Goal: Complete application form

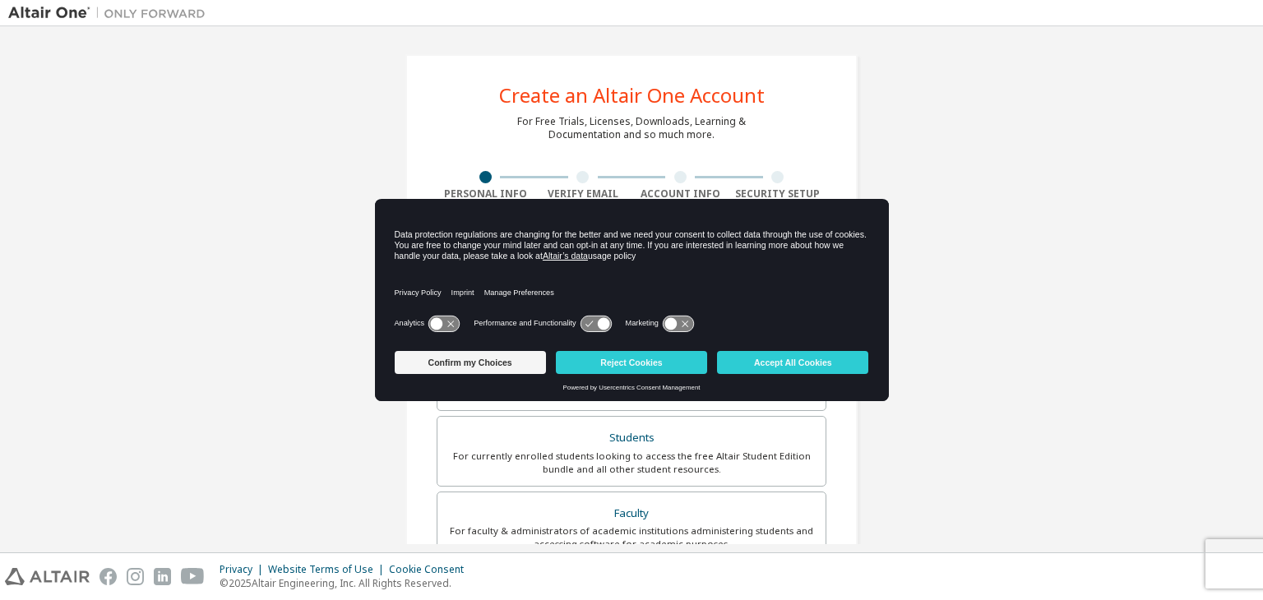
click at [581, 255] on link "Altair’s data" at bounding box center [565, 256] width 45 height 10
click at [595, 325] on icon at bounding box center [596, 324] width 30 height 16
click at [592, 322] on icon at bounding box center [596, 324] width 30 height 16
click at [679, 323] on icon at bounding box center [678, 324] width 30 height 16
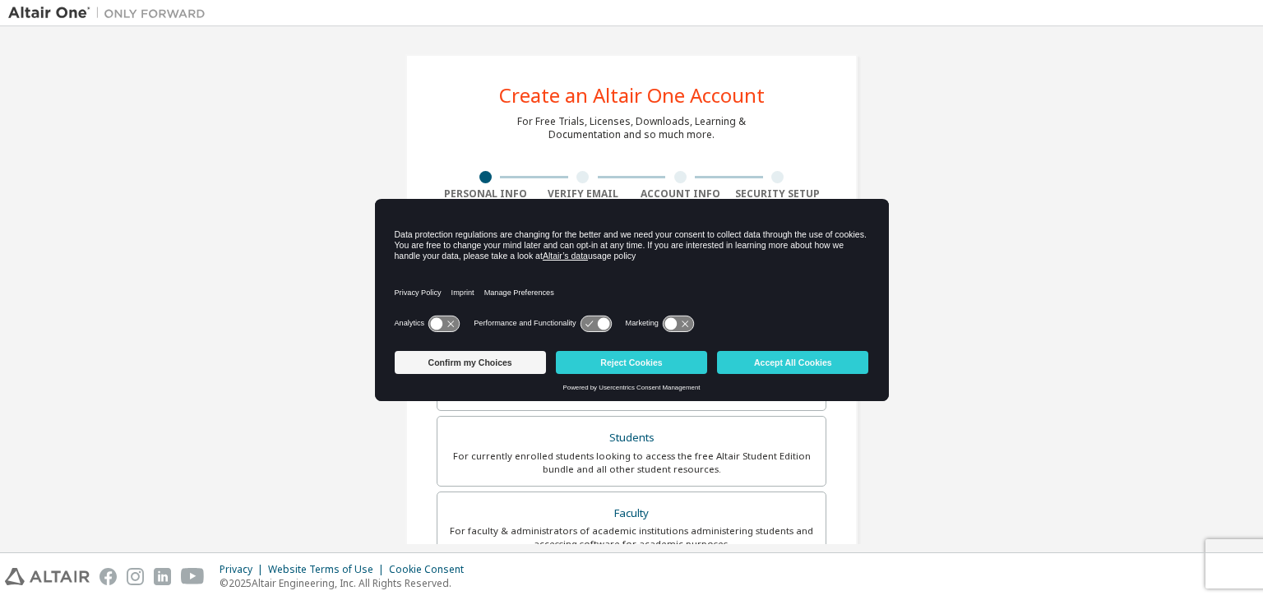
click at [679, 323] on icon at bounding box center [678, 324] width 30 height 16
click at [434, 320] on icon at bounding box center [437, 323] width 12 height 12
click at [448, 323] on icon at bounding box center [452, 323] width 12 height 12
click at [602, 324] on icon at bounding box center [603, 323] width 12 height 12
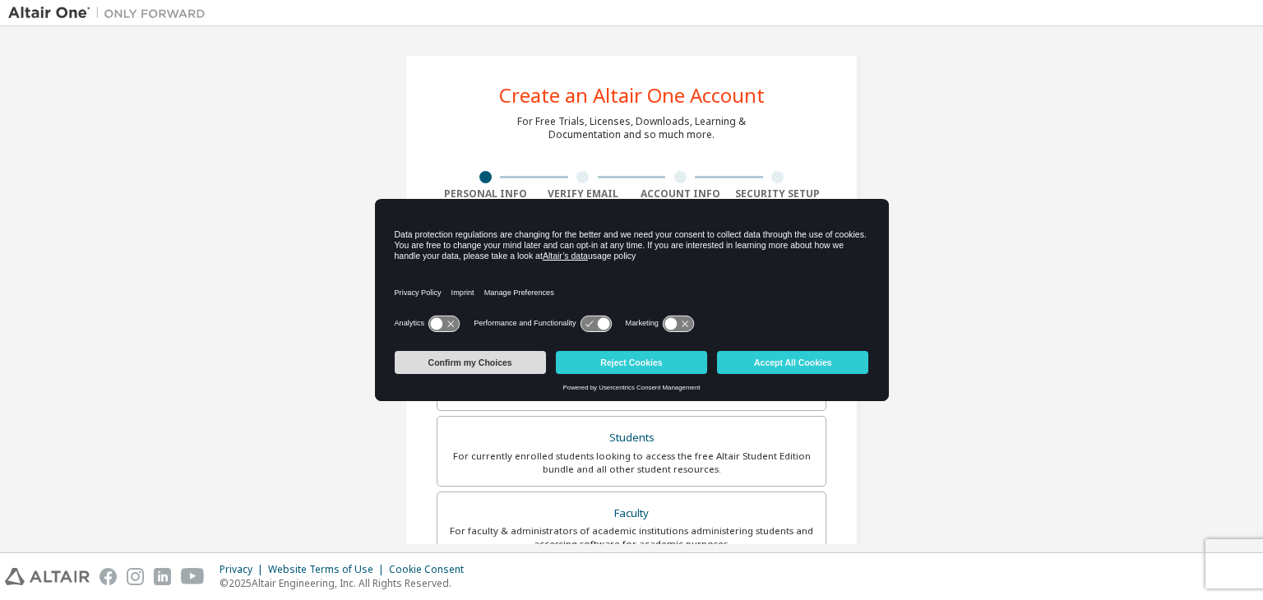
click at [497, 367] on button "Confirm my Choices" at bounding box center [470, 362] width 151 height 23
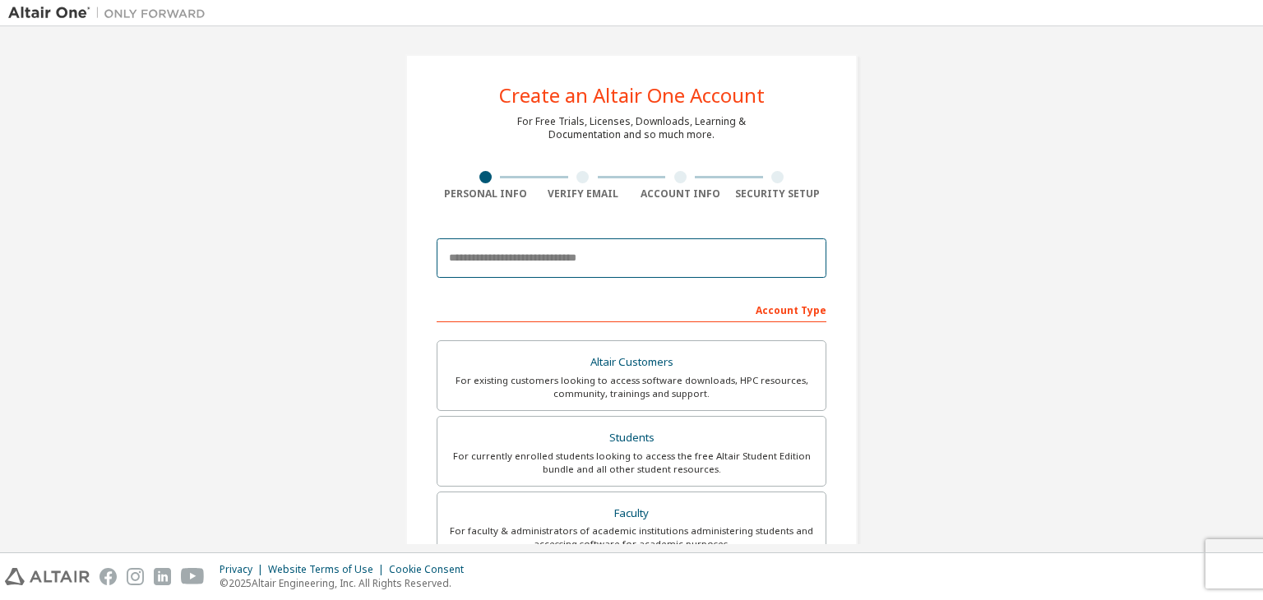
click at [603, 268] on input "email" at bounding box center [632, 258] width 390 height 39
type input "**********"
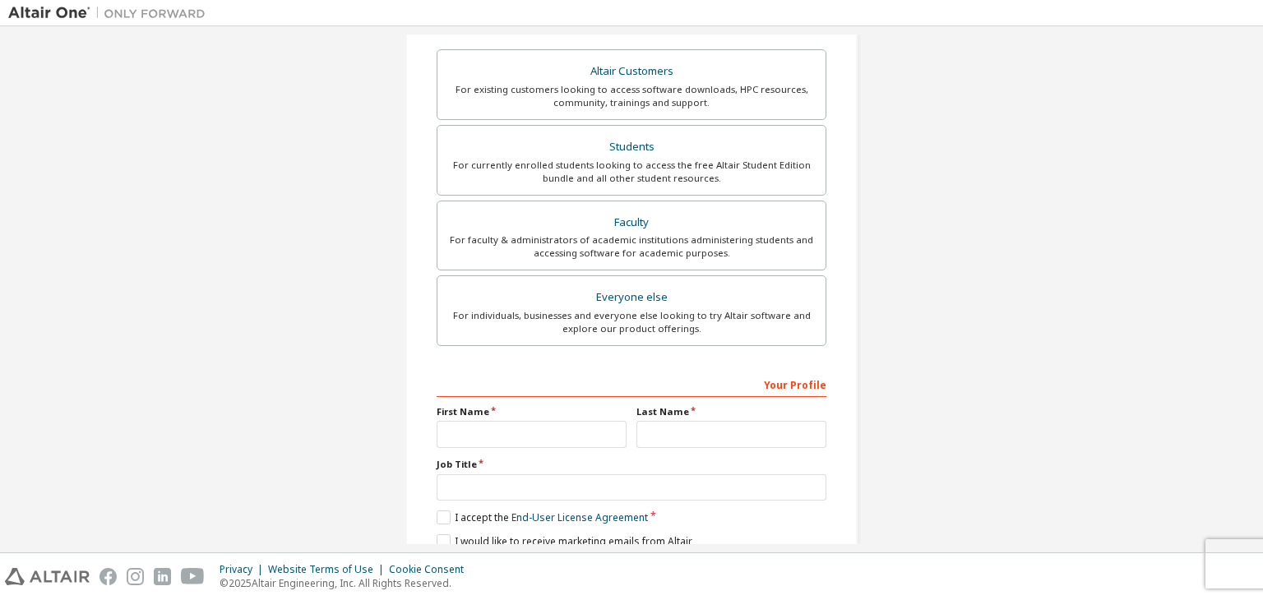
scroll to position [205, 0]
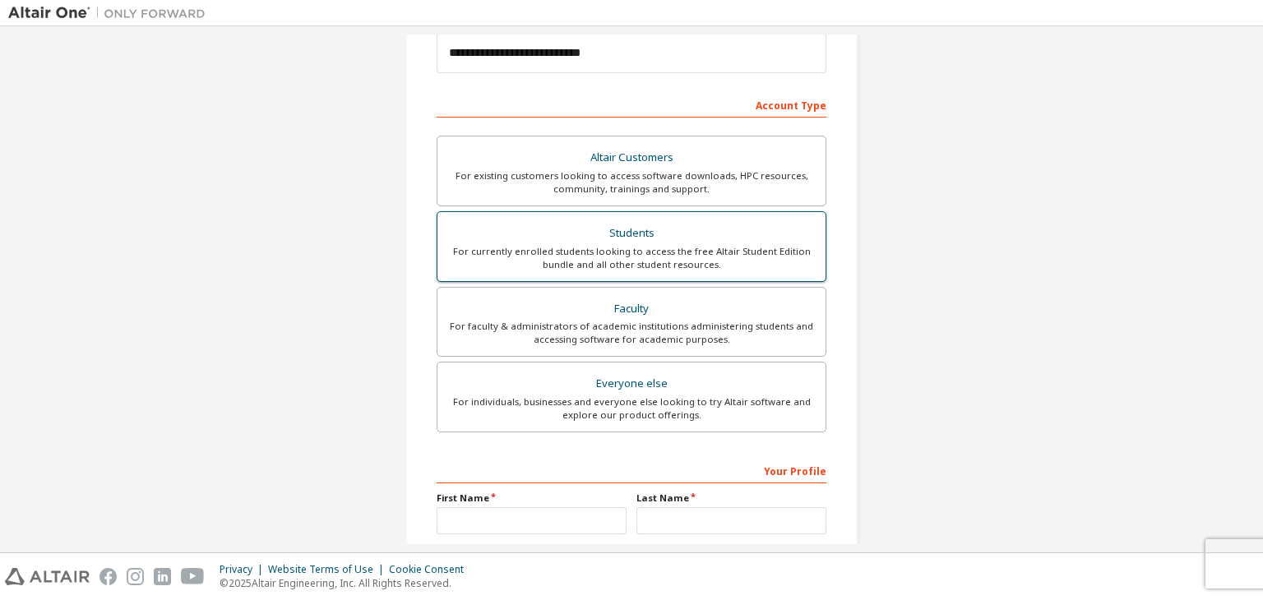
click at [493, 260] on div "For currently enrolled students looking to access the free Altair Student Editi…" at bounding box center [631, 258] width 368 height 26
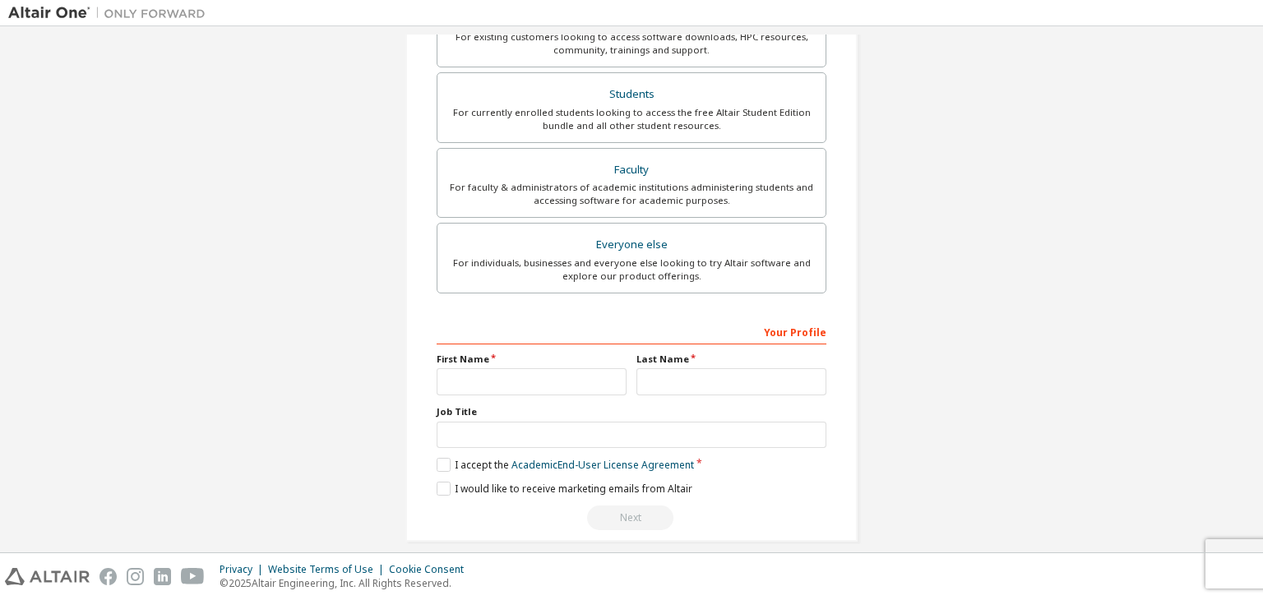
scroll to position [358, 0]
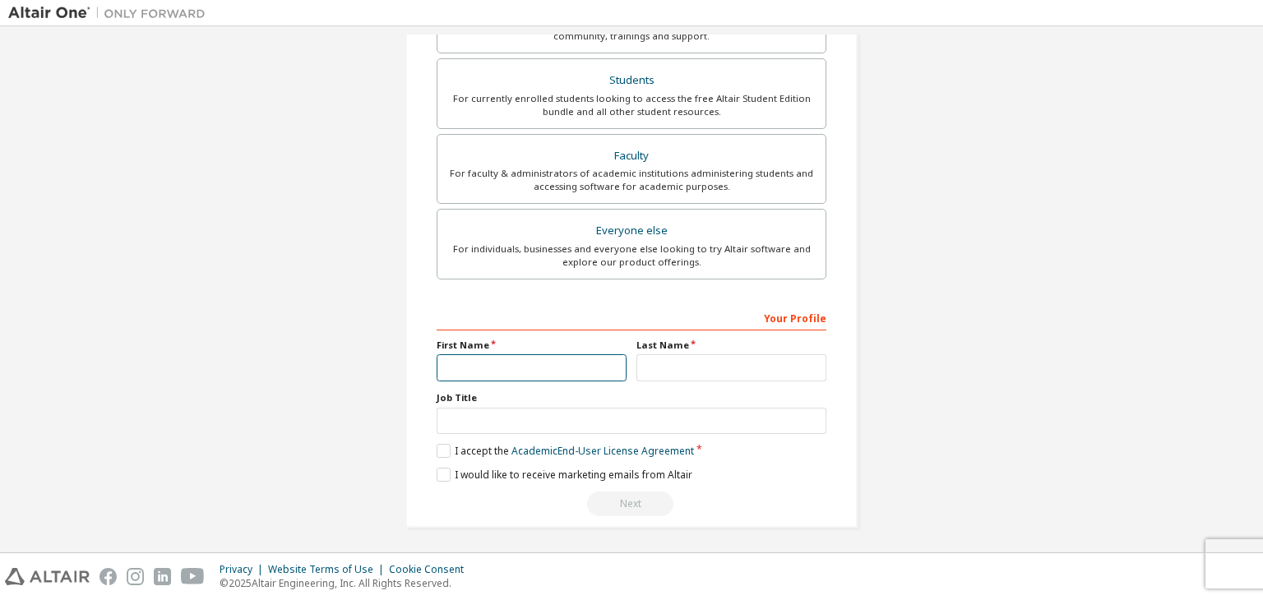
click at [498, 370] on input "text" at bounding box center [532, 367] width 190 height 27
type input "********"
click at [673, 373] on input "text" at bounding box center [732, 367] width 190 height 27
type input "*"
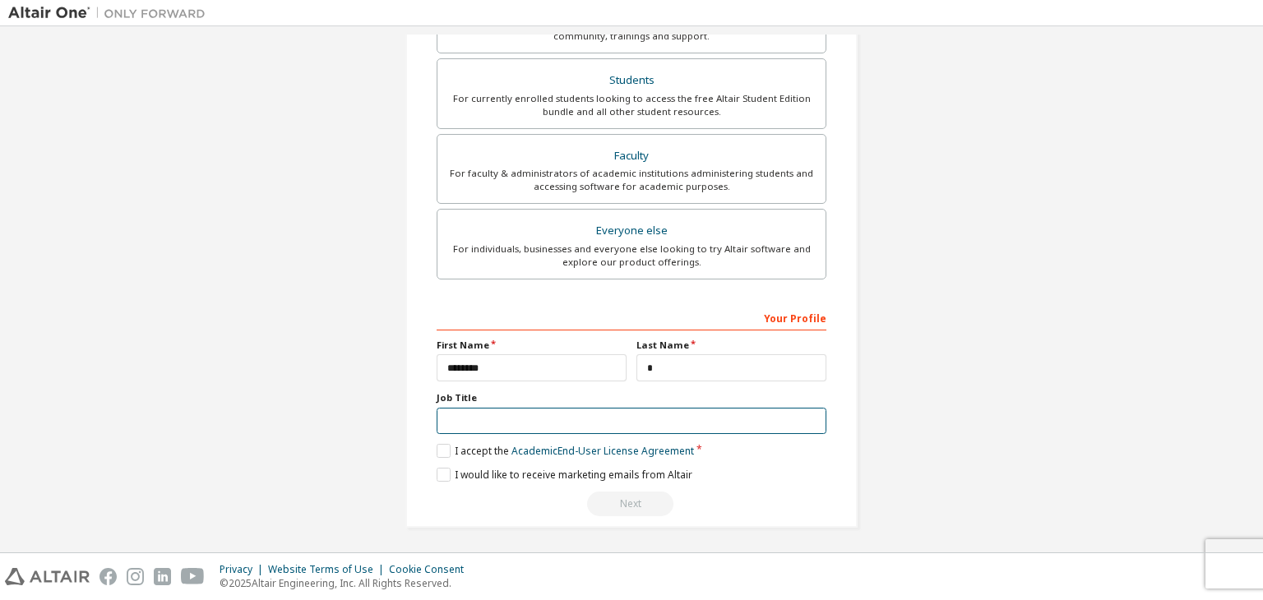
click at [580, 415] on input "text" at bounding box center [632, 421] width 390 height 27
drag, startPoint x: 580, startPoint y: 415, endPoint x: 445, endPoint y: 445, distance: 138.1
click at [445, 445] on div "Your Profile First Name ******** Last Name * Job Title Please provide State/Pro…" at bounding box center [632, 410] width 390 height 213
click at [445, 445] on label "I accept the Academic End-User License Agreement" at bounding box center [565, 451] width 257 height 14
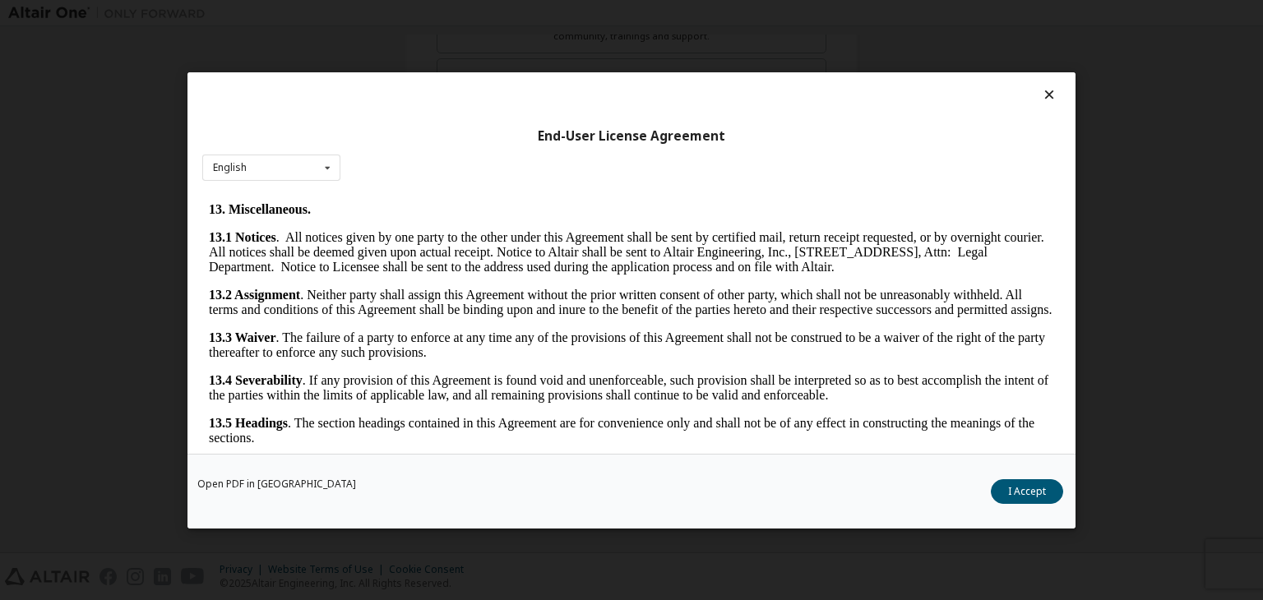
scroll to position [2748, 0]
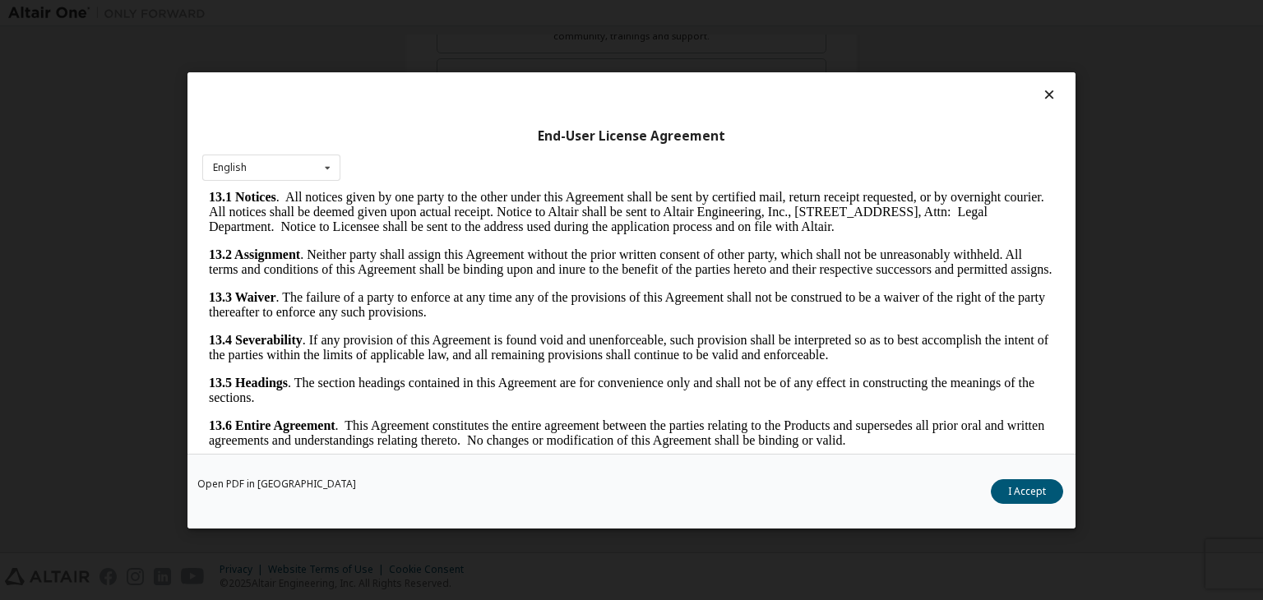
drag, startPoint x: 1049, startPoint y: 215, endPoint x: 1272, endPoint y: 630, distance: 470.3
click at [1010, 501] on button "I Accept" at bounding box center [1027, 492] width 72 height 25
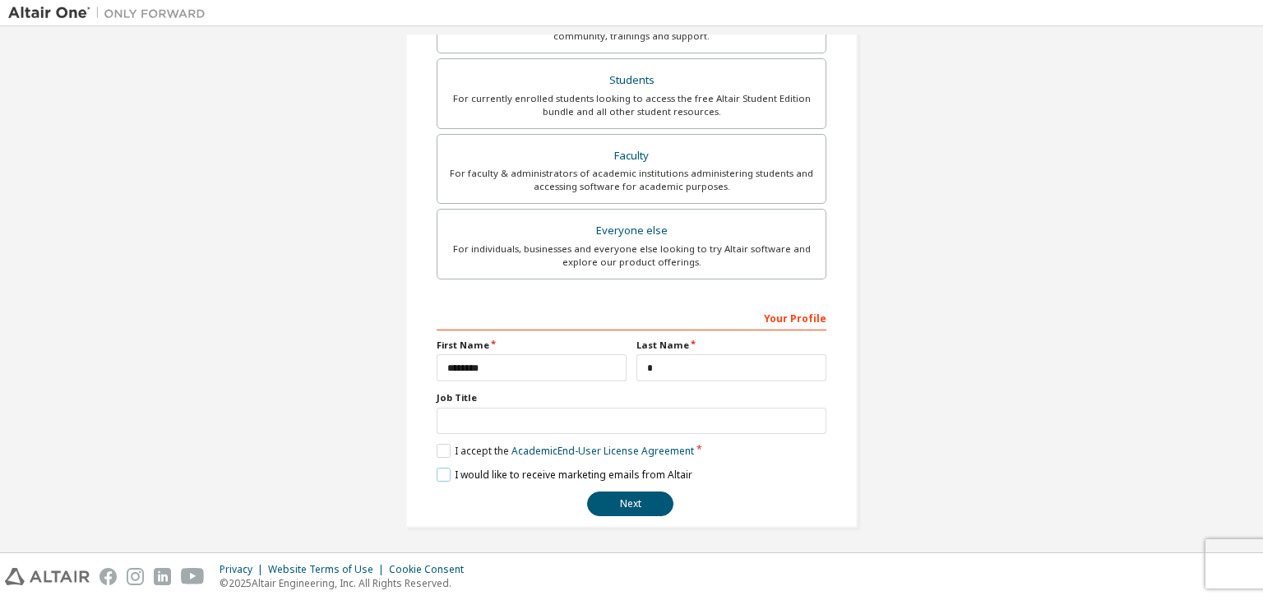
click at [447, 472] on label "I would like to receive marketing emails from Altair" at bounding box center [565, 475] width 256 height 14
click at [610, 507] on button "Next" at bounding box center [630, 504] width 86 height 25
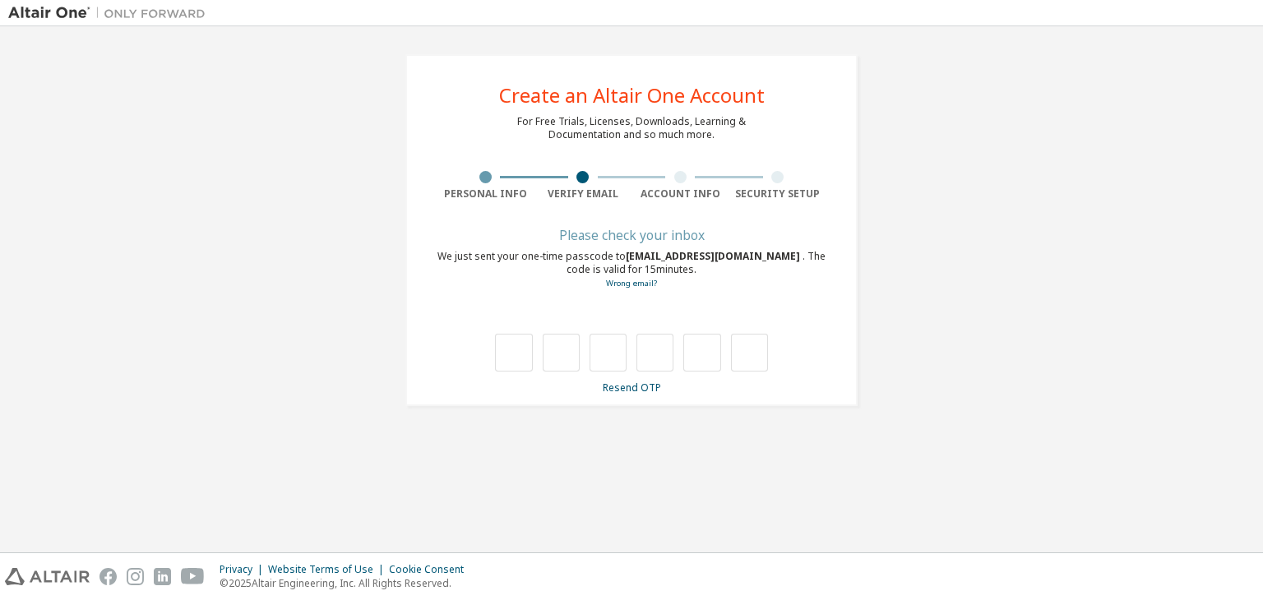
scroll to position [0, 0]
type input "*"
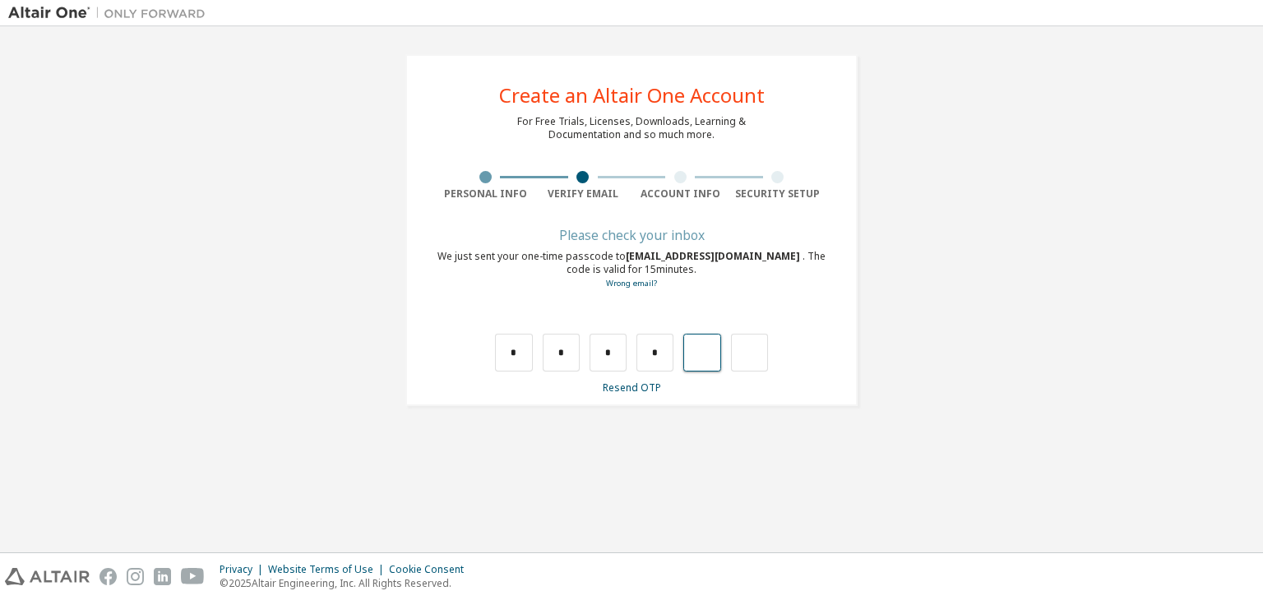
type input "*"
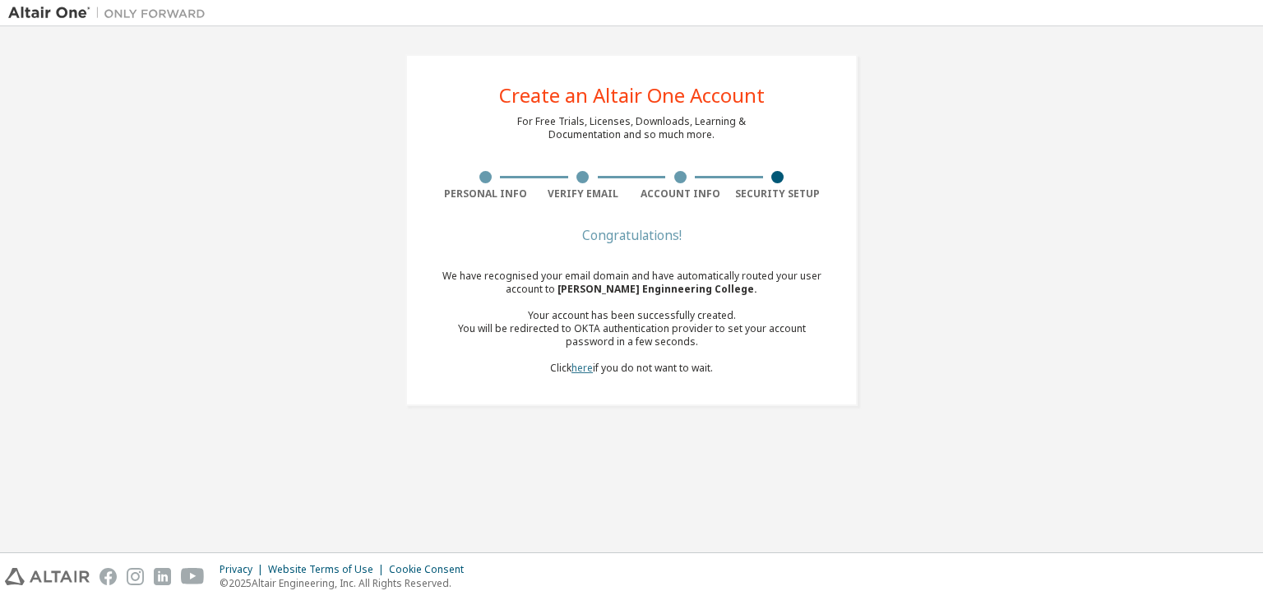
click at [572, 368] on link "here" at bounding box center [582, 368] width 21 height 14
